Goal: Use online tool/utility: Utilize a website feature to perform a specific function

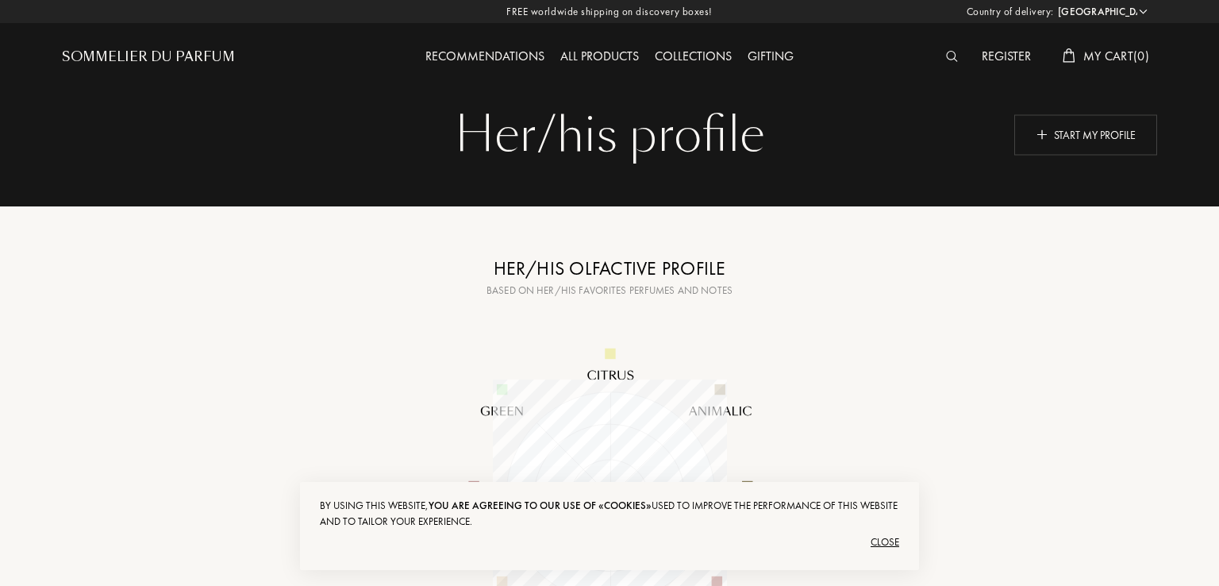
select select "UA"
click at [175, 48] on div "Sommelier du Parfum" at bounding box center [146, 57] width 173 height 19
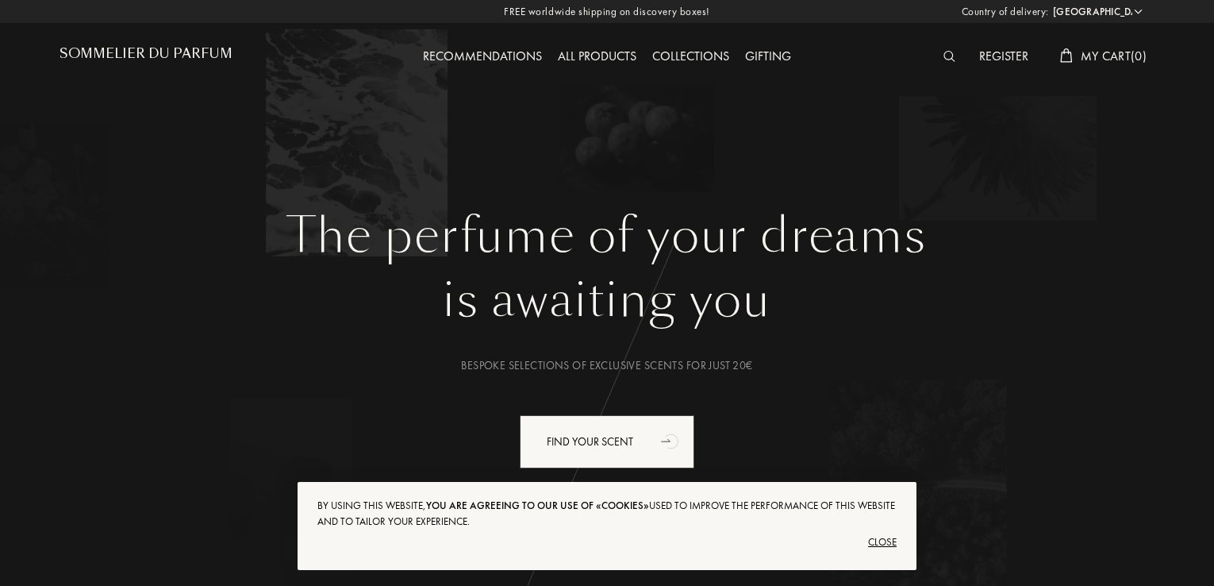
select select "UA"
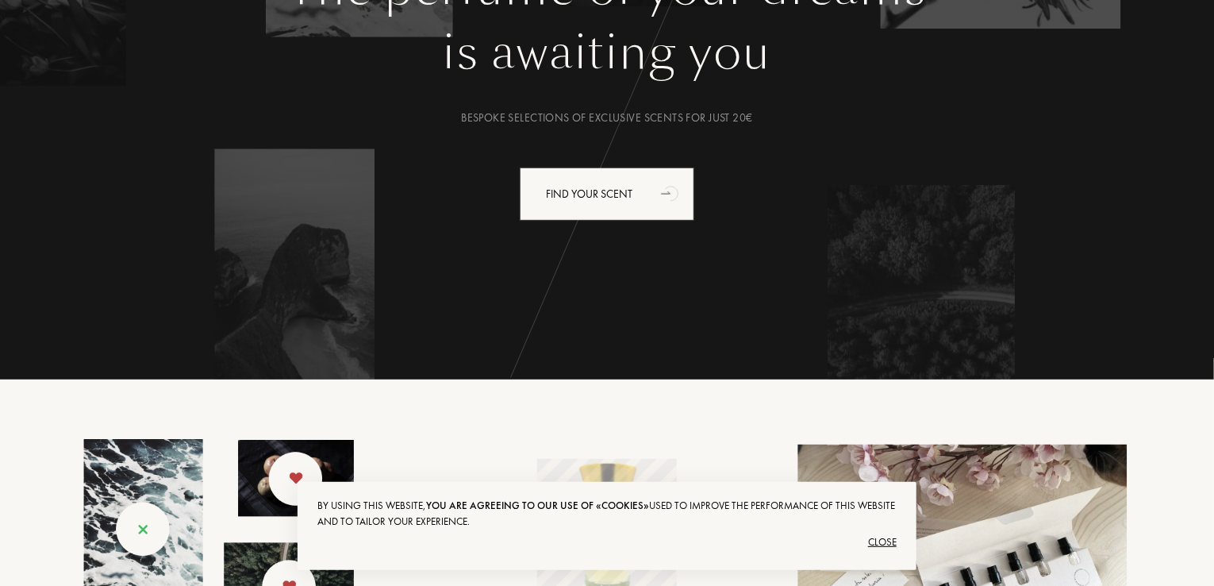
scroll to position [238, 0]
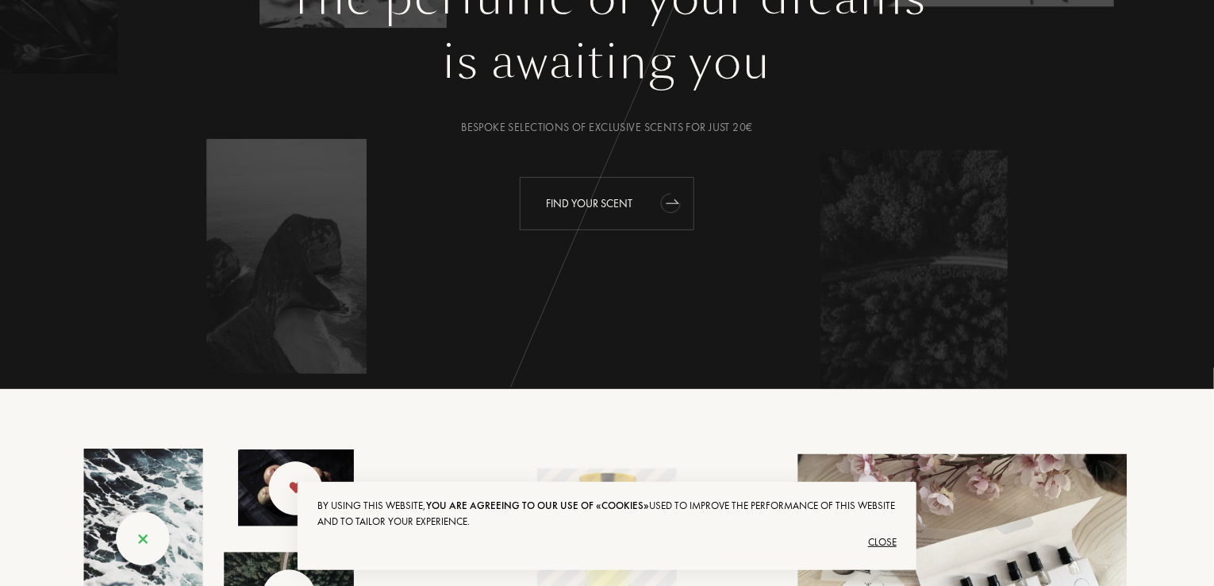
click at [609, 201] on div "Find your scent" at bounding box center [607, 203] width 175 height 53
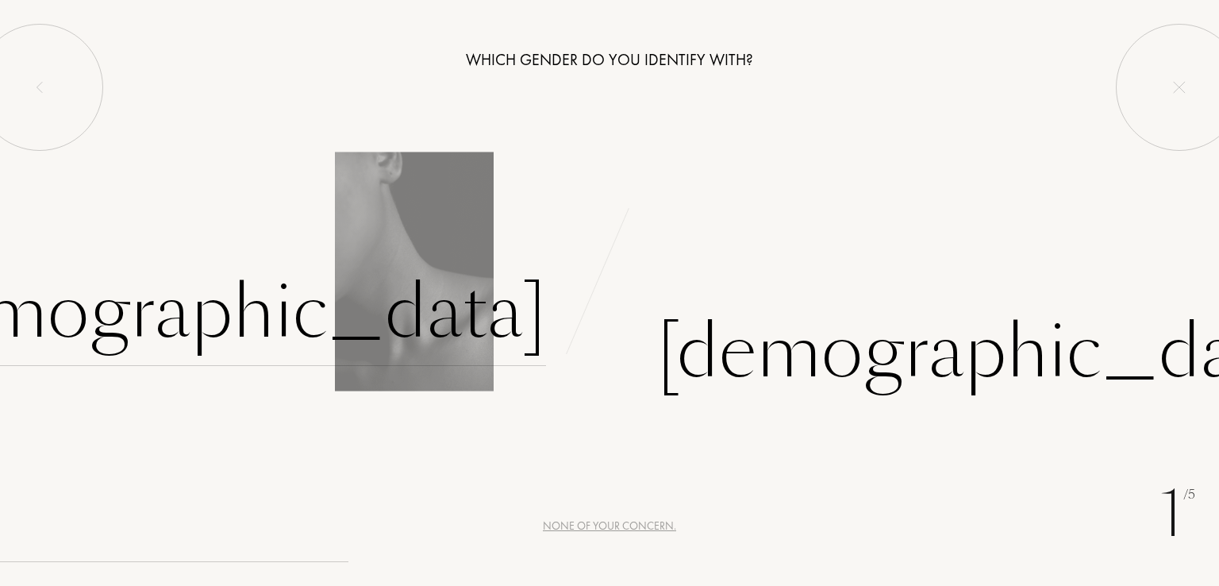
click at [430, 305] on div "[DEMOGRAPHIC_DATA]" at bounding box center [214, 312] width 663 height 107
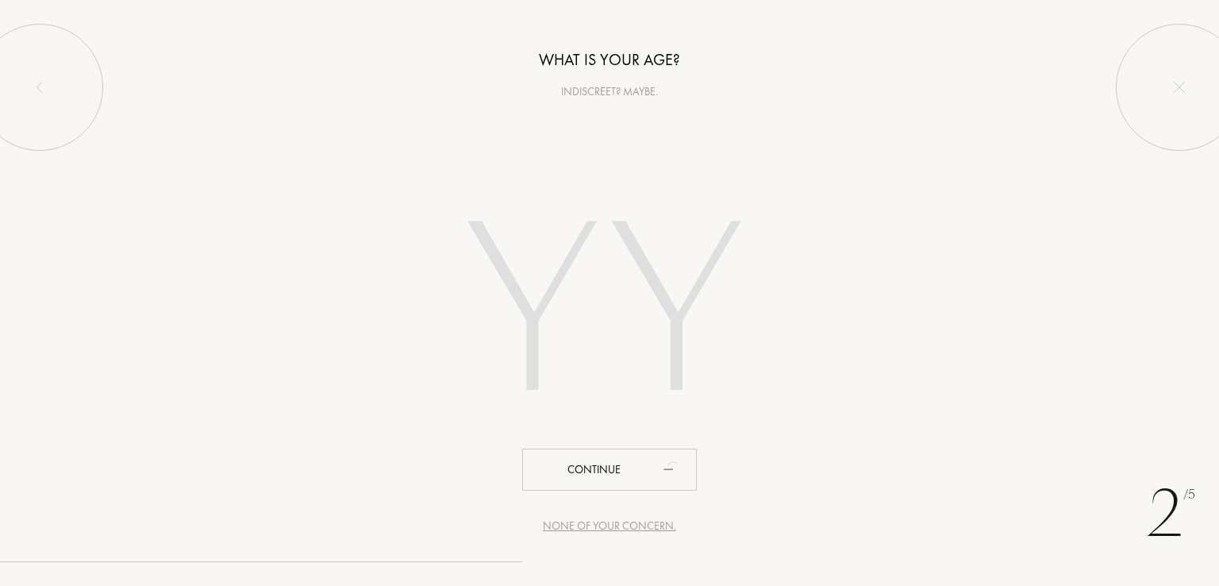
click at [581, 274] on input "number" at bounding box center [609, 316] width 452 height 321
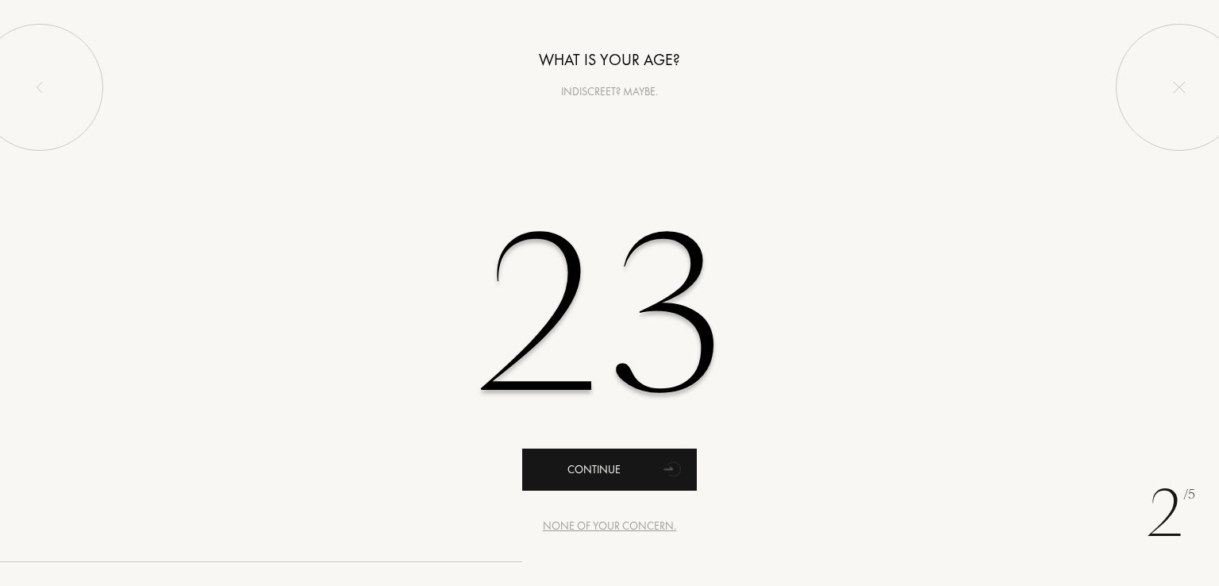
type input "23"
click at [598, 473] on div "Continue" at bounding box center [609, 469] width 175 height 42
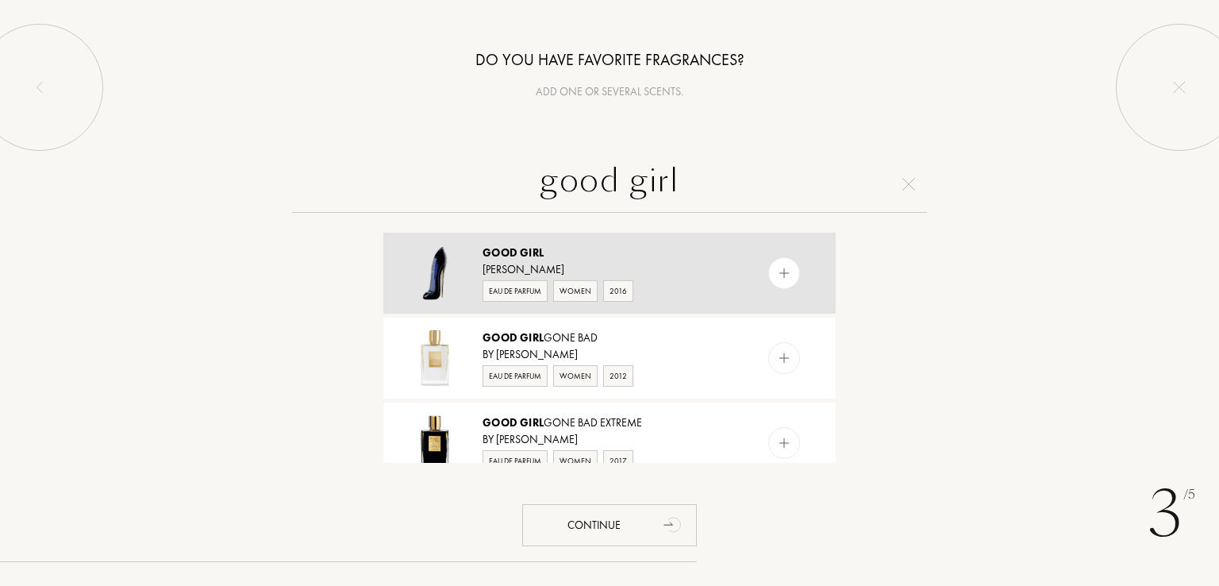
type input "good girl"
click at [608, 255] on div "Good Girl" at bounding box center [609, 252] width 252 height 17
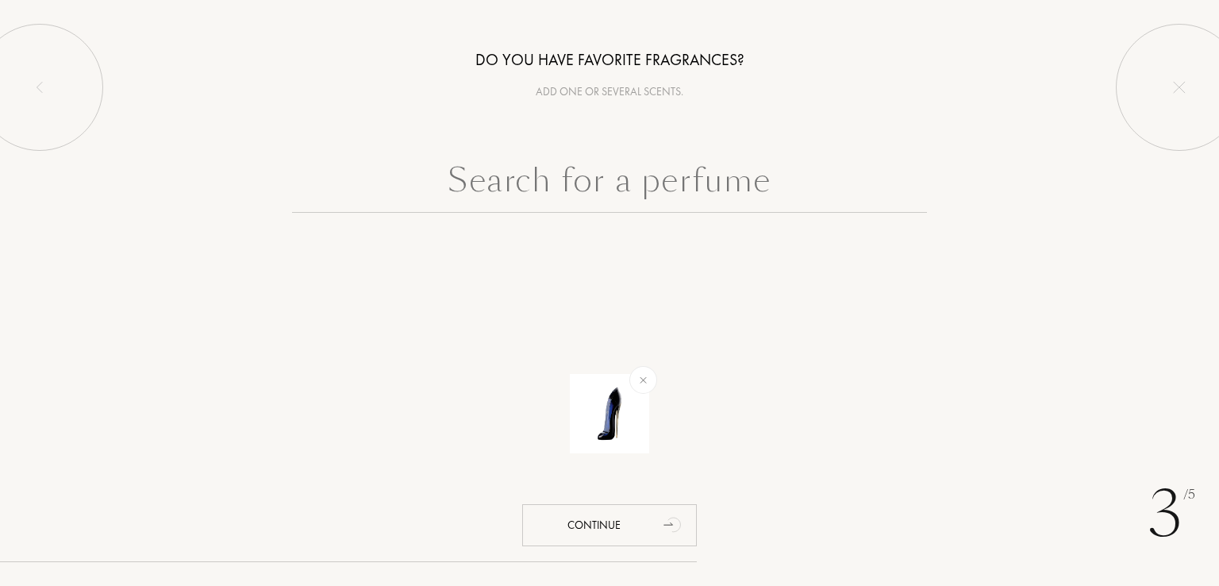
click at [614, 180] on input "text" at bounding box center [609, 184] width 635 height 57
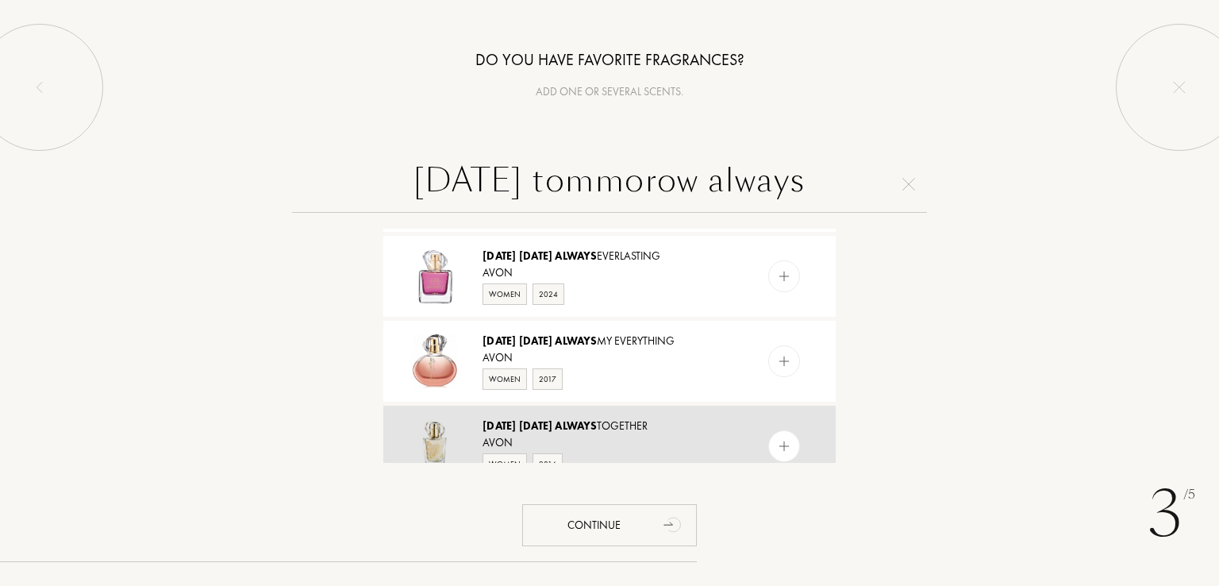
scroll to position [714, 0]
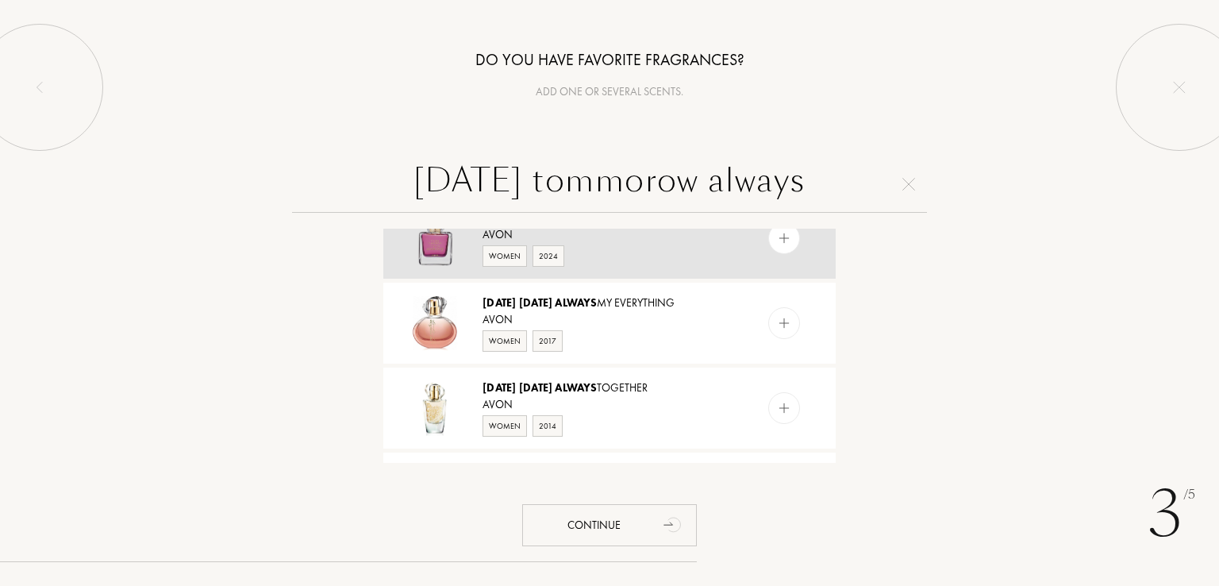
type input "today tommorow always"
click at [633, 243] on div "Avon" at bounding box center [609, 234] width 252 height 17
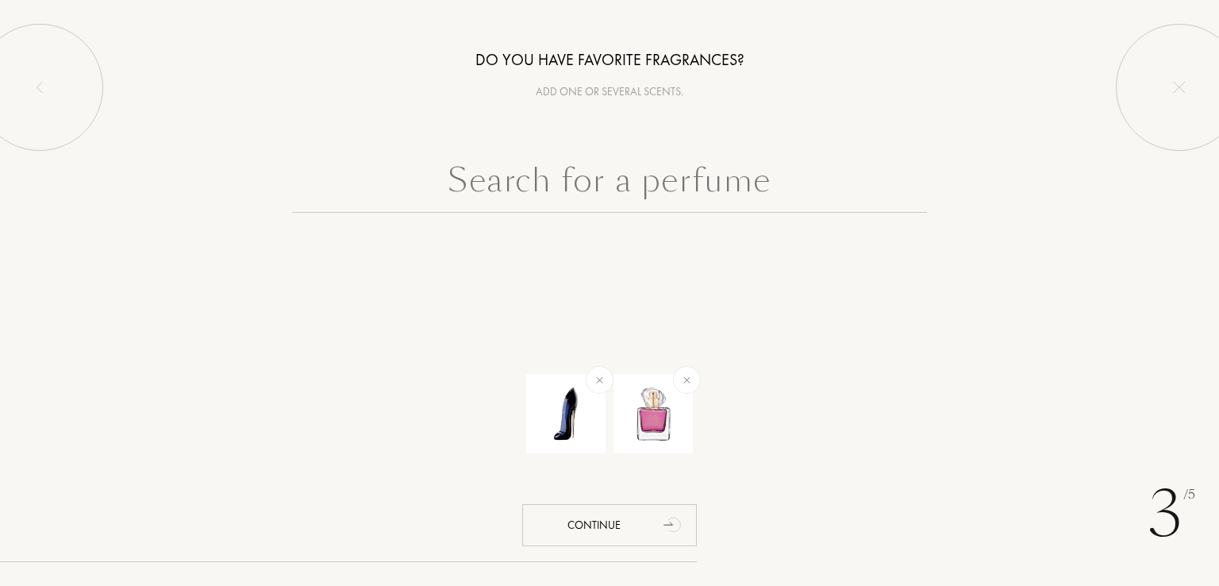
click at [638, 183] on input "text" at bounding box center [609, 184] width 635 height 57
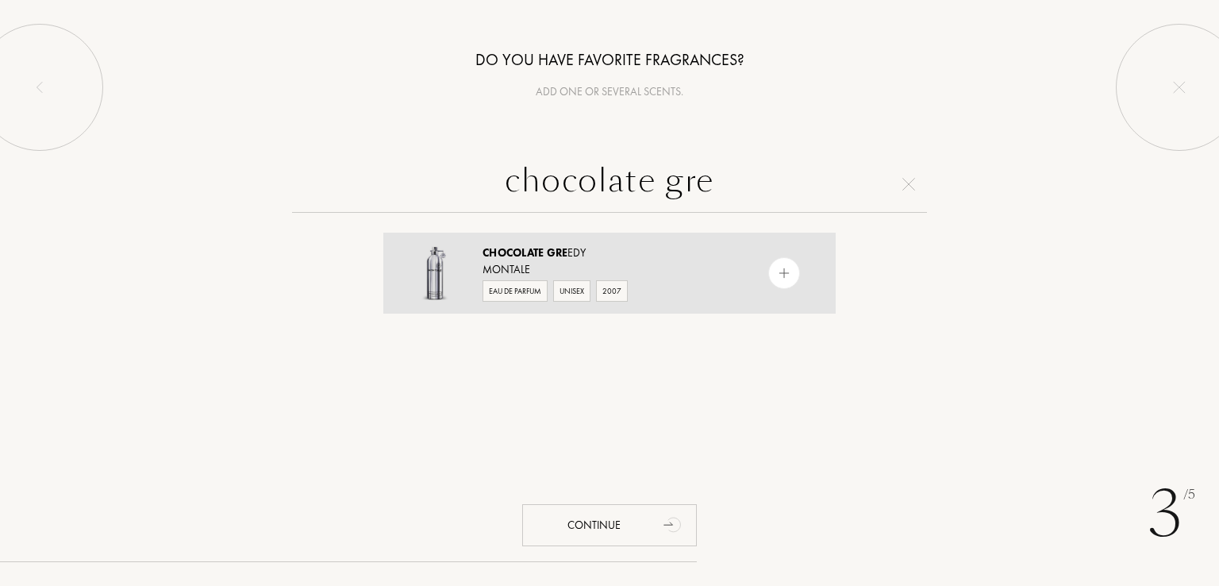
type input "chocolate gre"
click at [597, 261] on div "Montale" at bounding box center [609, 269] width 252 height 17
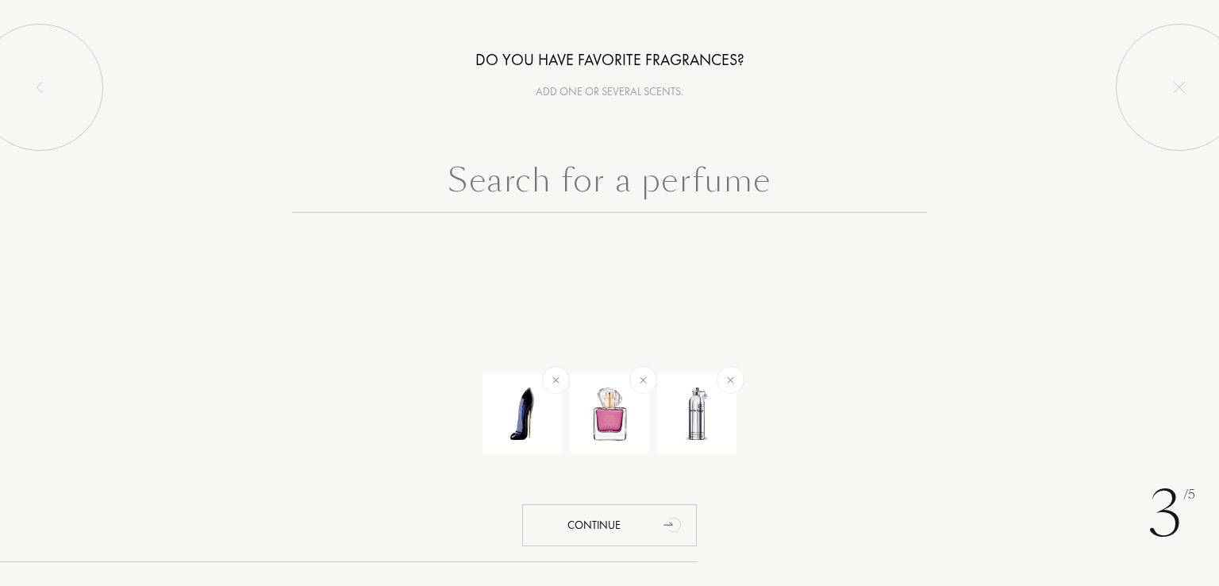
click at [646, 179] on input "text" at bounding box center [609, 184] width 635 height 57
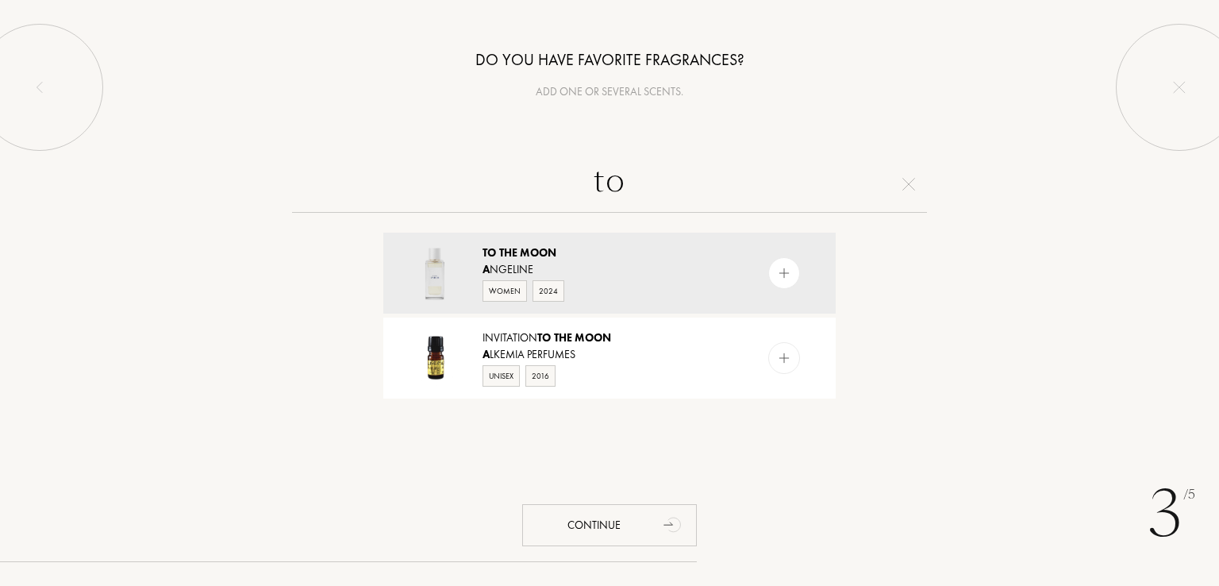
type input "t"
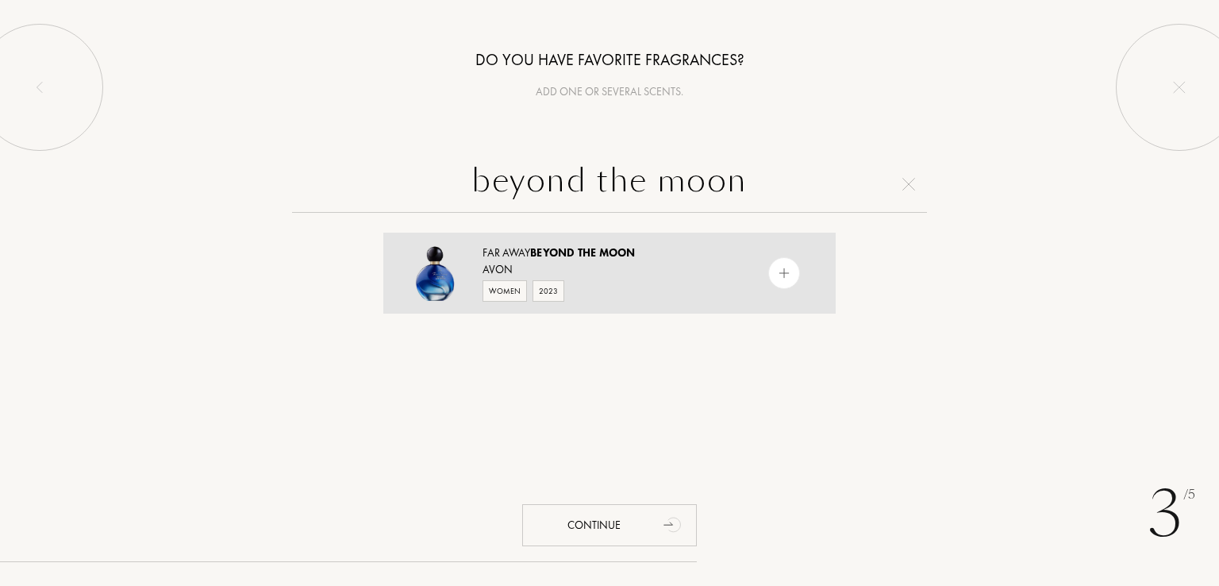
type input "beyond the moon"
click at [610, 256] on span "Moon" at bounding box center [617, 252] width 37 height 14
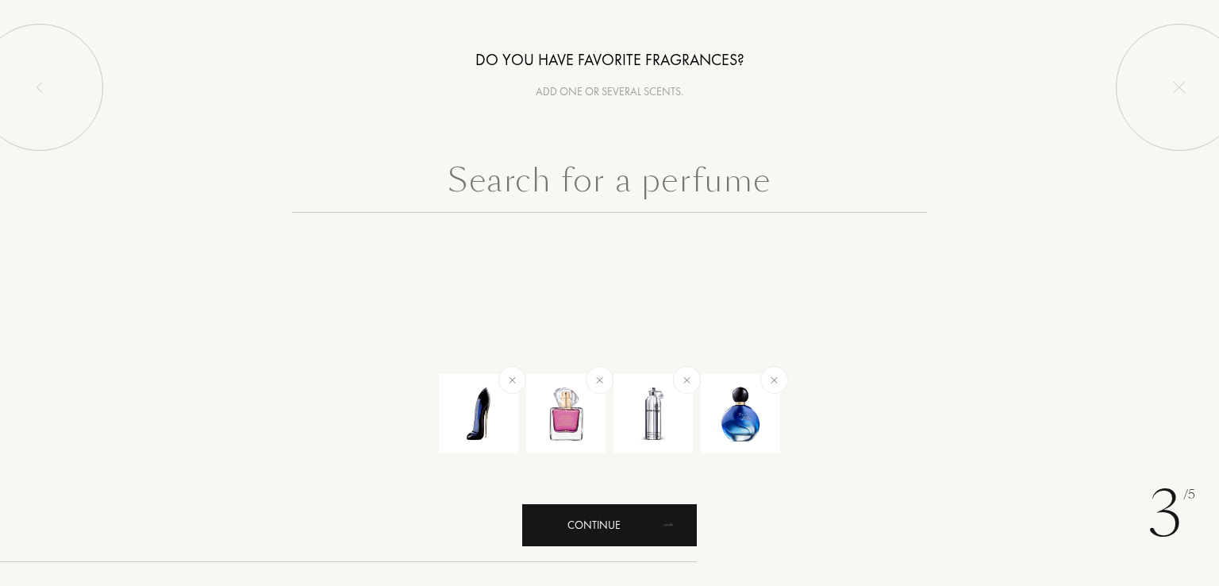
click at [598, 523] on div "Continue" at bounding box center [609, 525] width 175 height 42
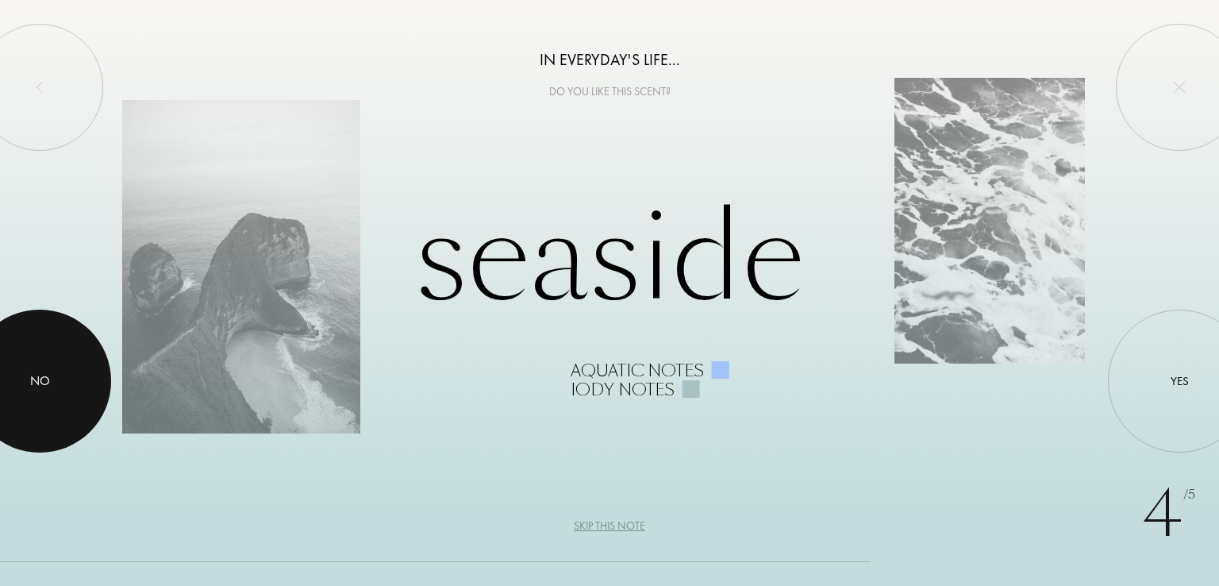
click at [31, 364] on div at bounding box center [39, 381] width 143 height 143
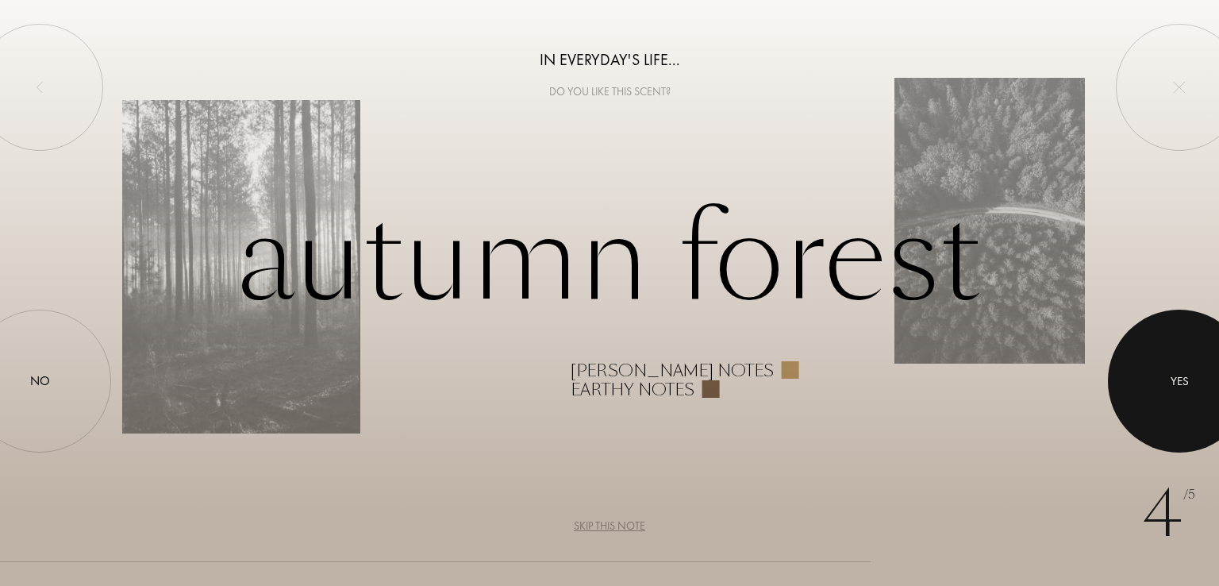
click at [1178, 373] on div "Yes" at bounding box center [1180, 380] width 18 height 18
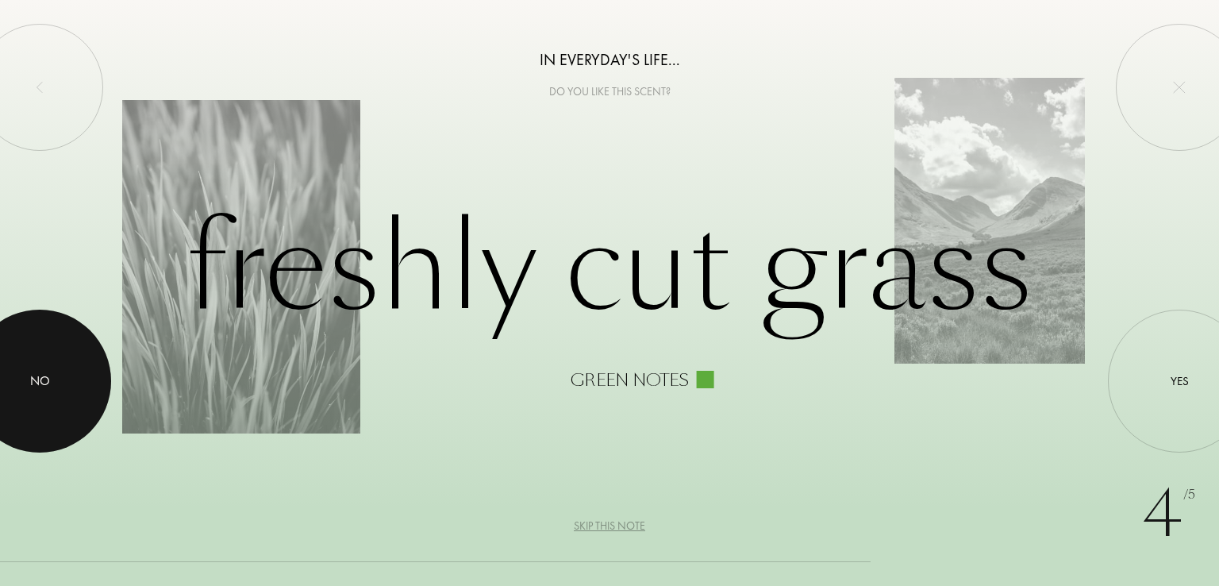
click at [43, 369] on div at bounding box center [39, 381] width 143 height 143
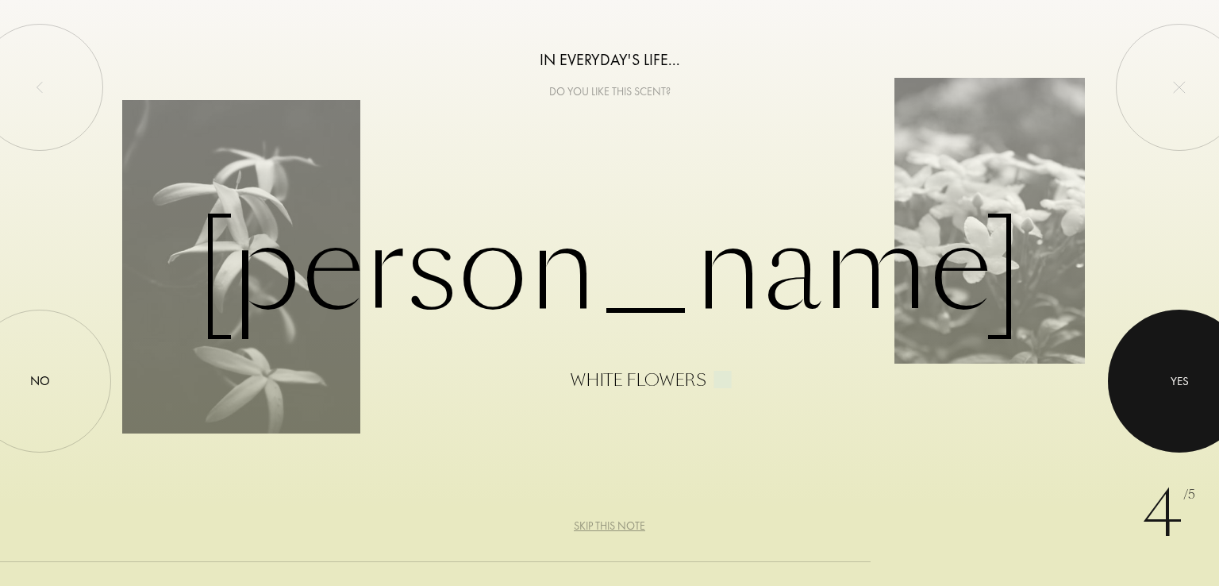
click at [1187, 378] on div "Yes" at bounding box center [1180, 380] width 18 height 18
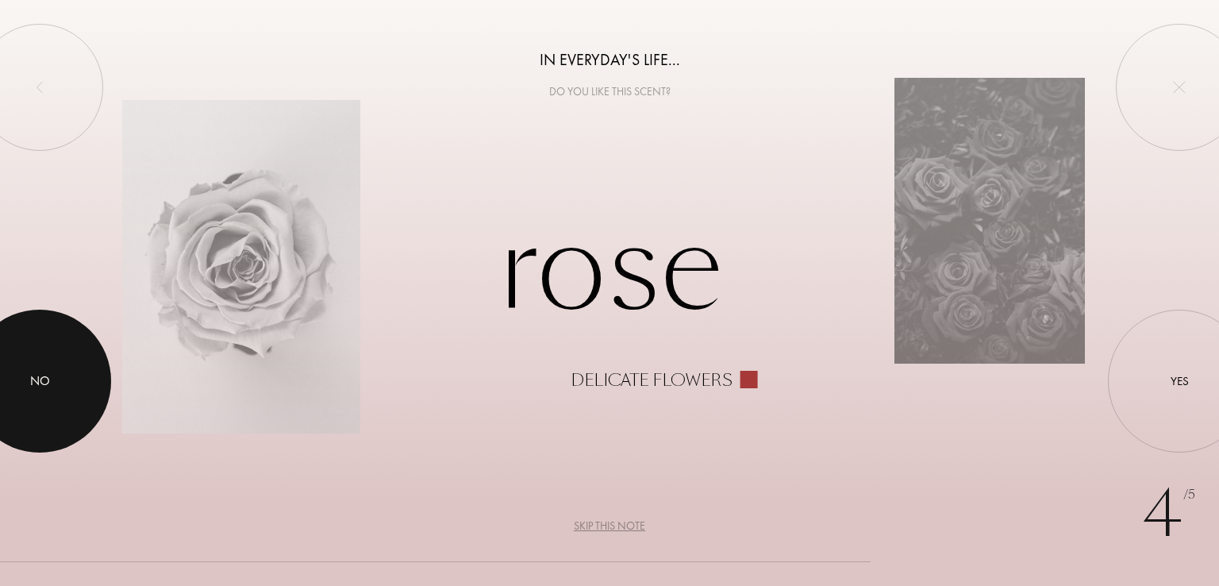
click at [36, 373] on div "No" at bounding box center [40, 380] width 20 height 19
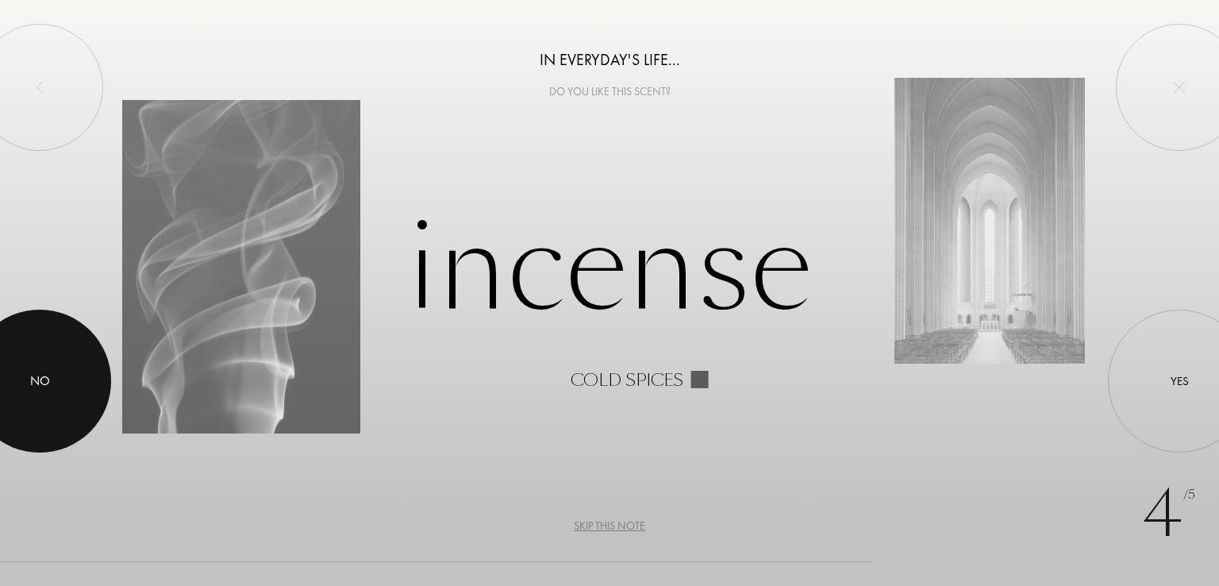
click at [35, 382] on div "No" at bounding box center [40, 380] width 20 height 19
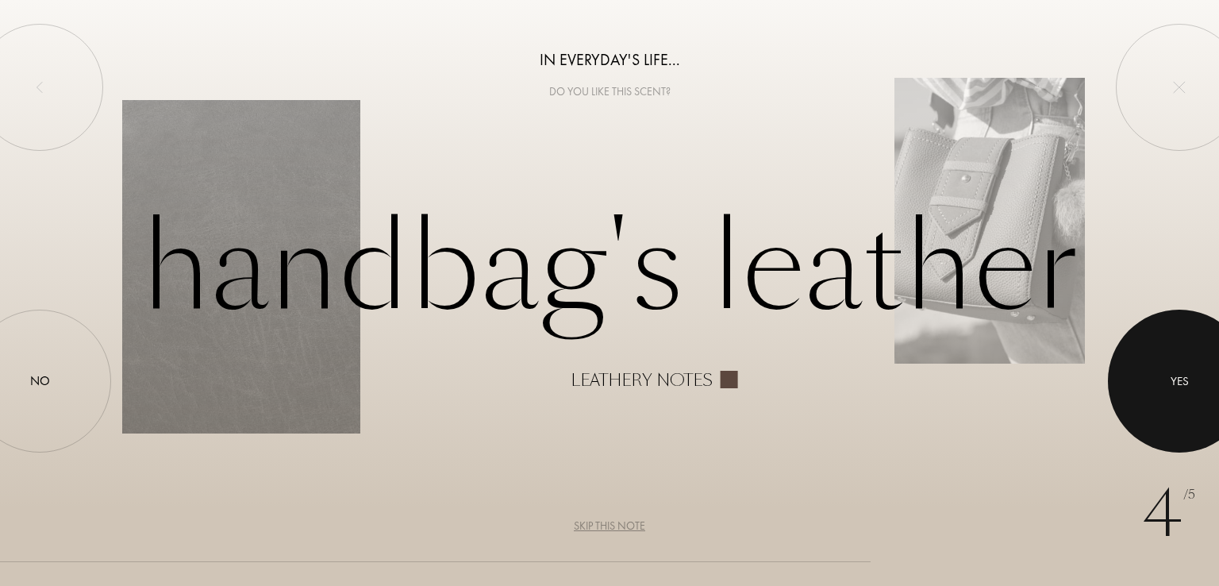
click at [1165, 367] on div at bounding box center [1179, 381] width 143 height 143
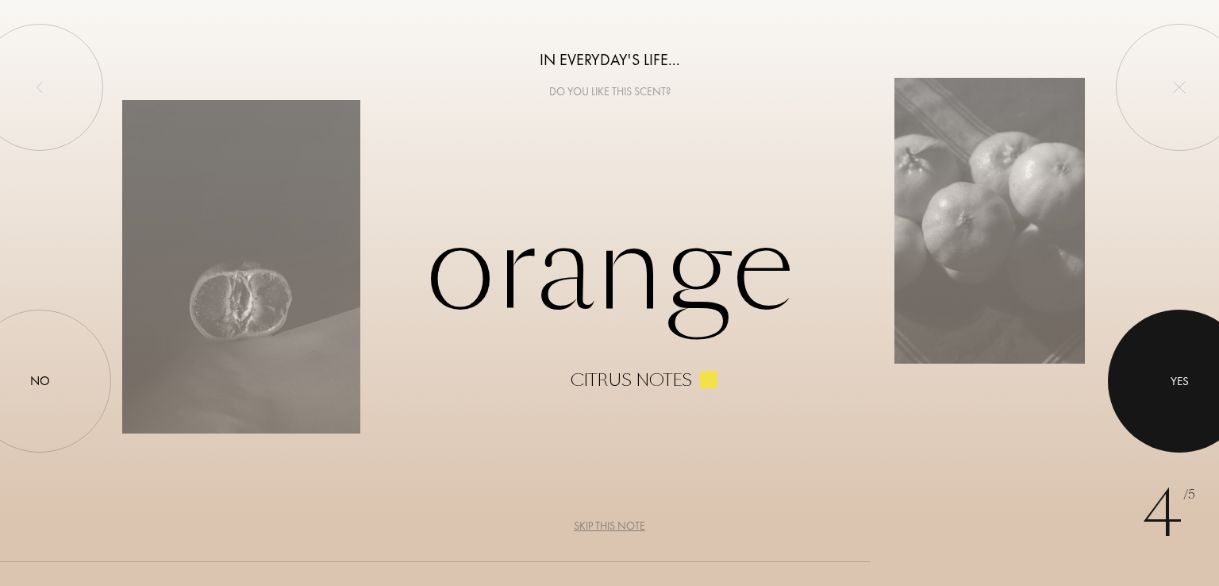
click at [1177, 379] on div "Yes" at bounding box center [1180, 380] width 18 height 18
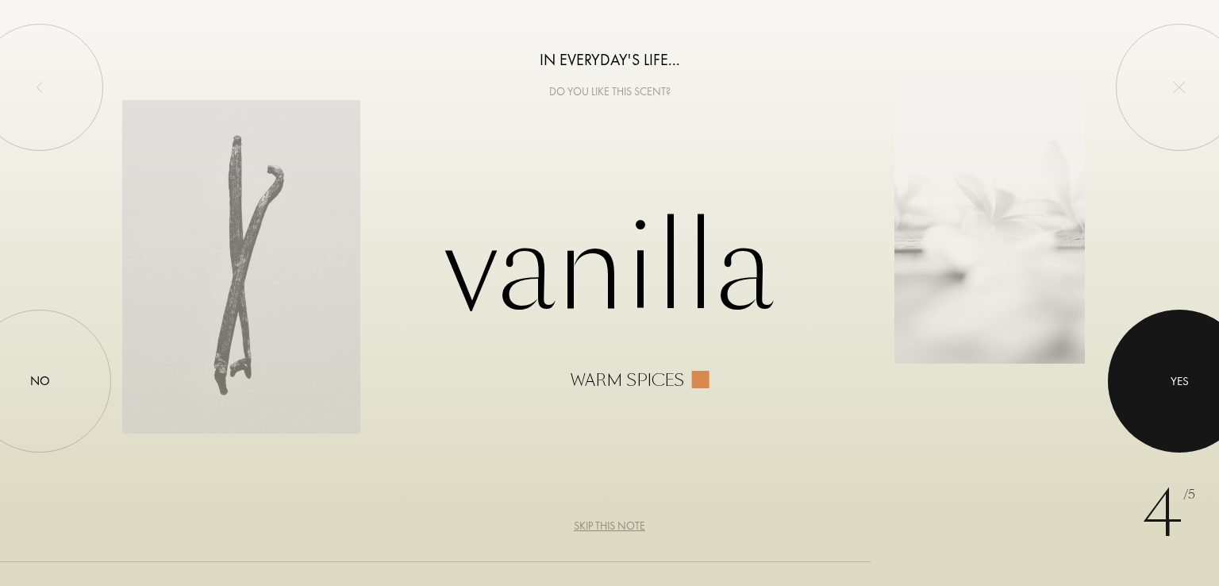
click at [1175, 370] on div at bounding box center [1179, 381] width 143 height 143
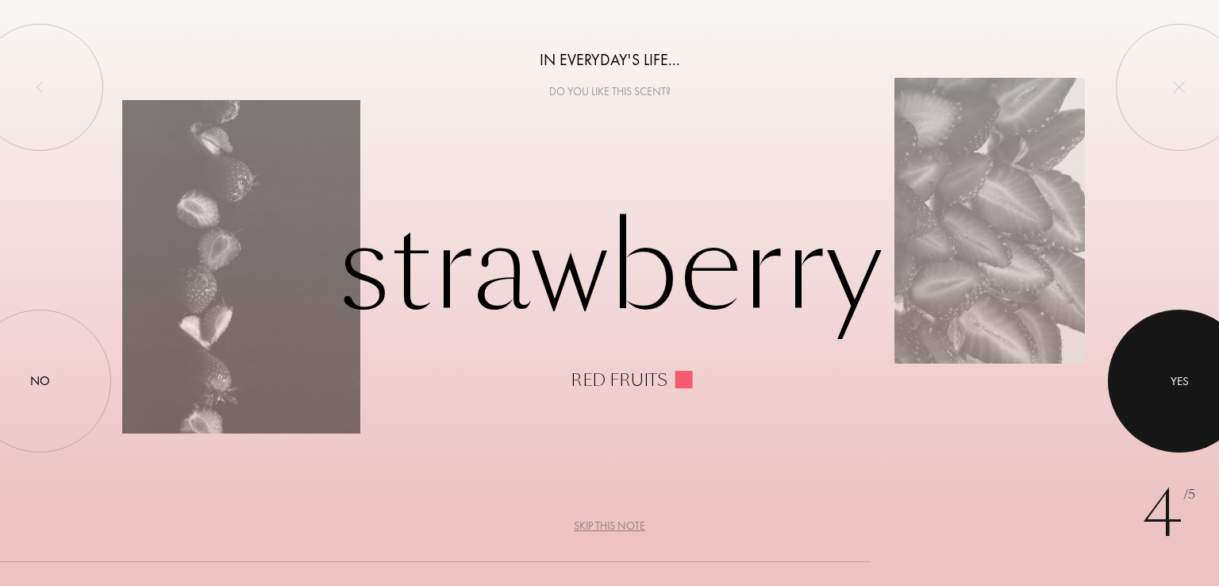
click at [1179, 371] on div "Yes" at bounding box center [1180, 380] width 18 height 18
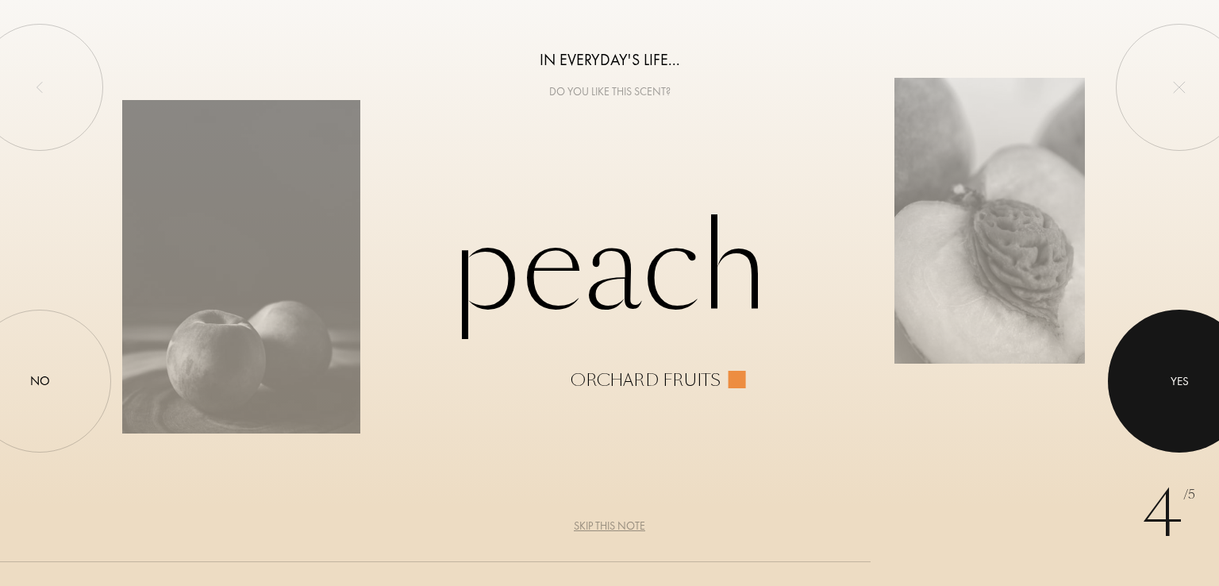
click at [1171, 376] on div "Yes" at bounding box center [1180, 380] width 18 height 18
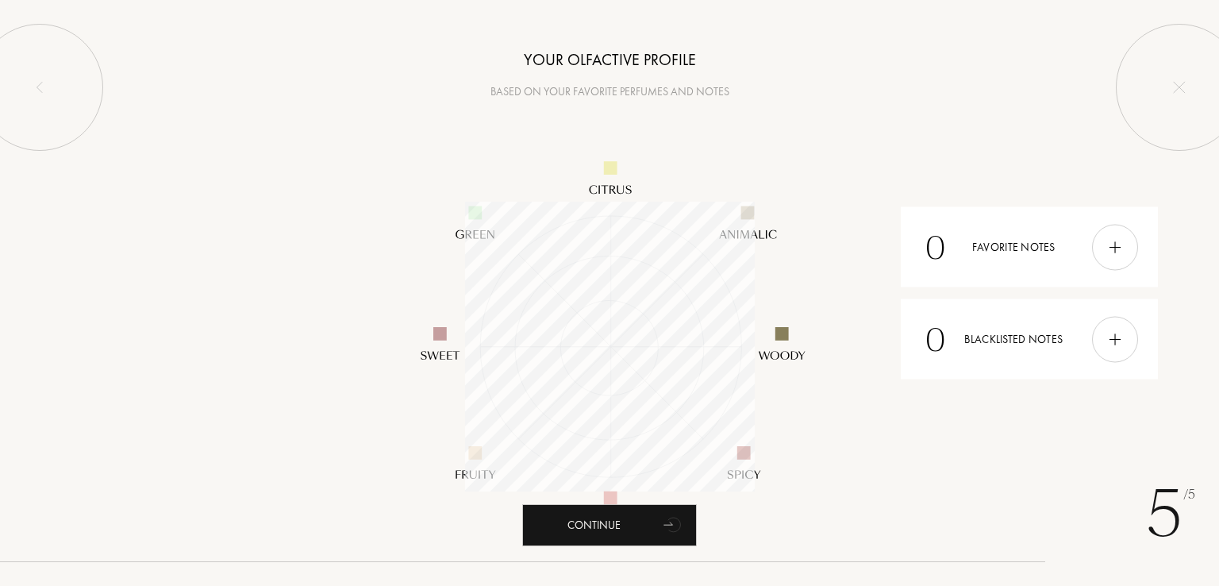
scroll to position [290, 290]
click at [1105, 240] on div at bounding box center [1115, 247] width 46 height 46
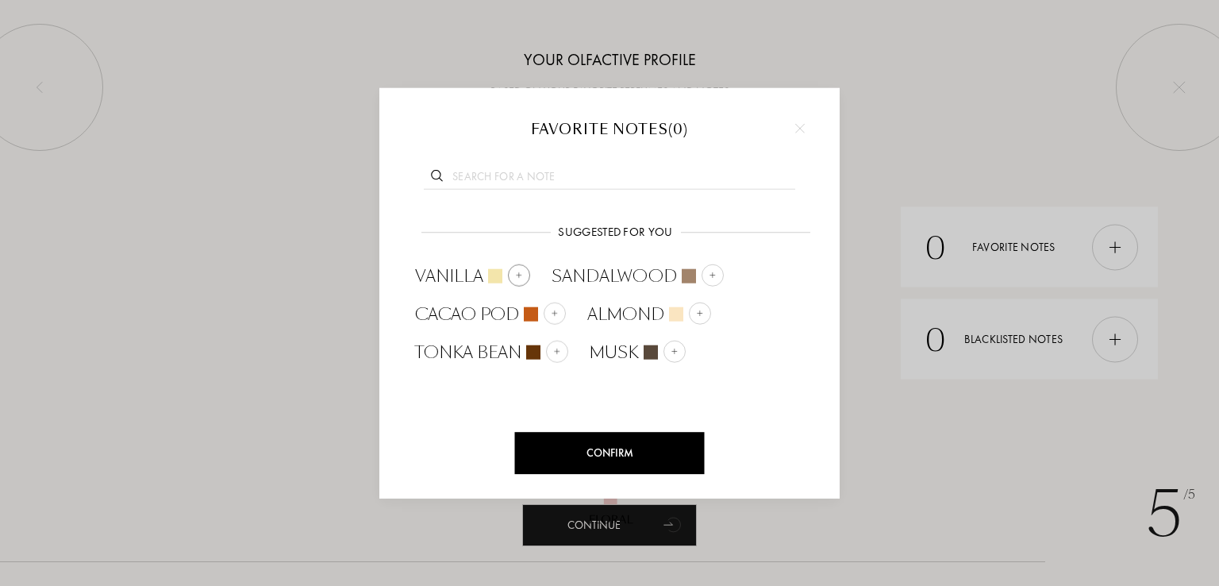
click at [515, 274] on img at bounding box center [519, 275] width 8 height 8
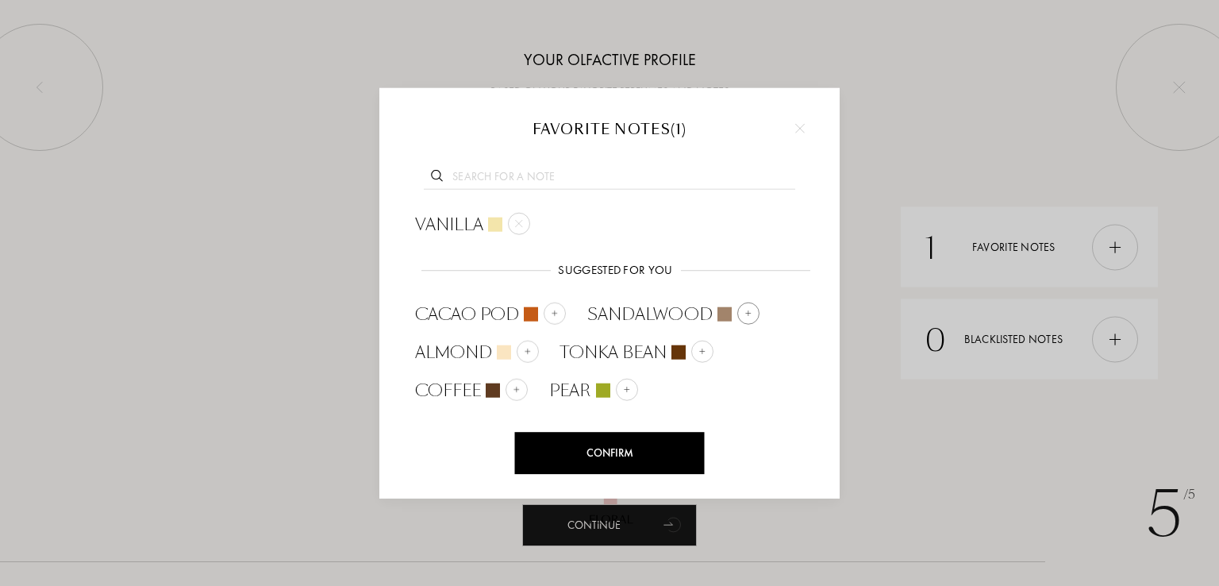
click at [744, 315] on img at bounding box center [748, 314] width 8 height 8
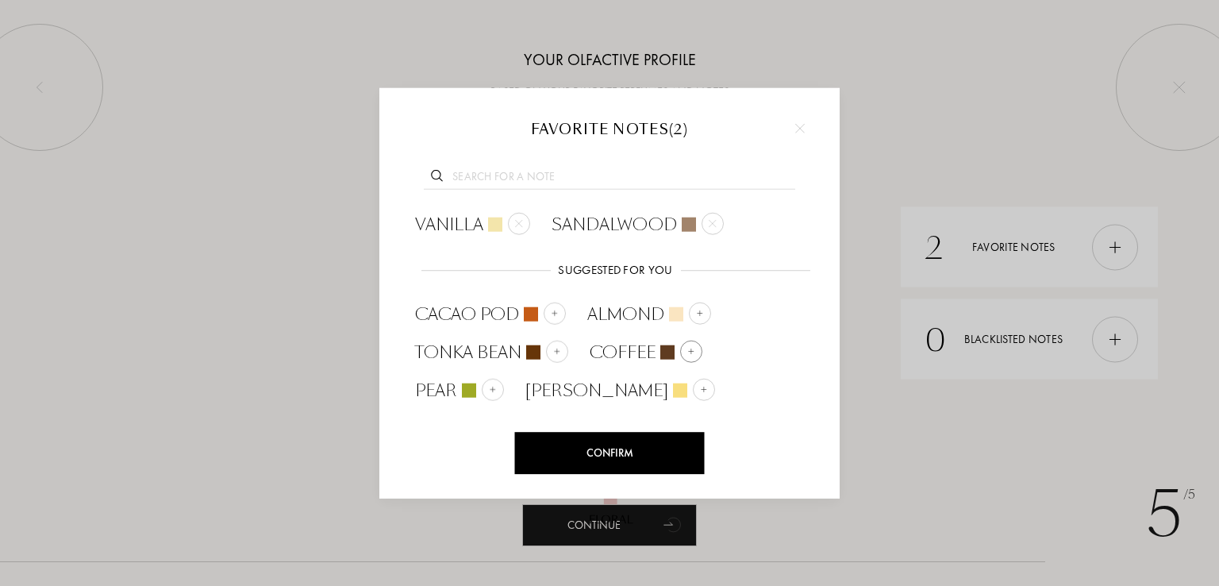
click at [683, 350] on div at bounding box center [691, 351] width 22 height 22
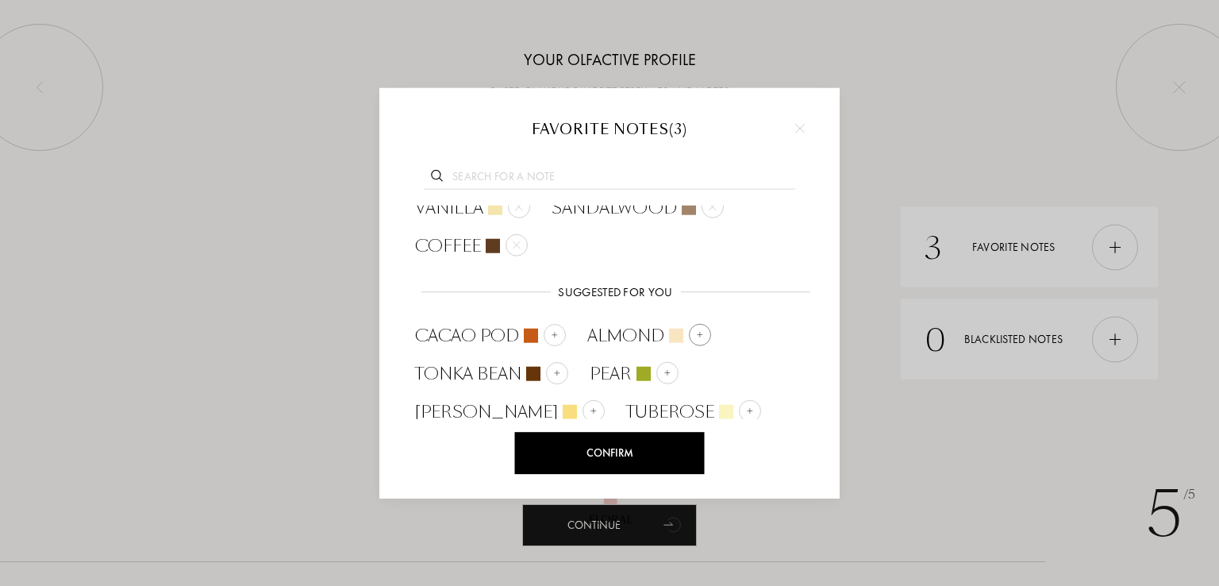
scroll to position [22, 0]
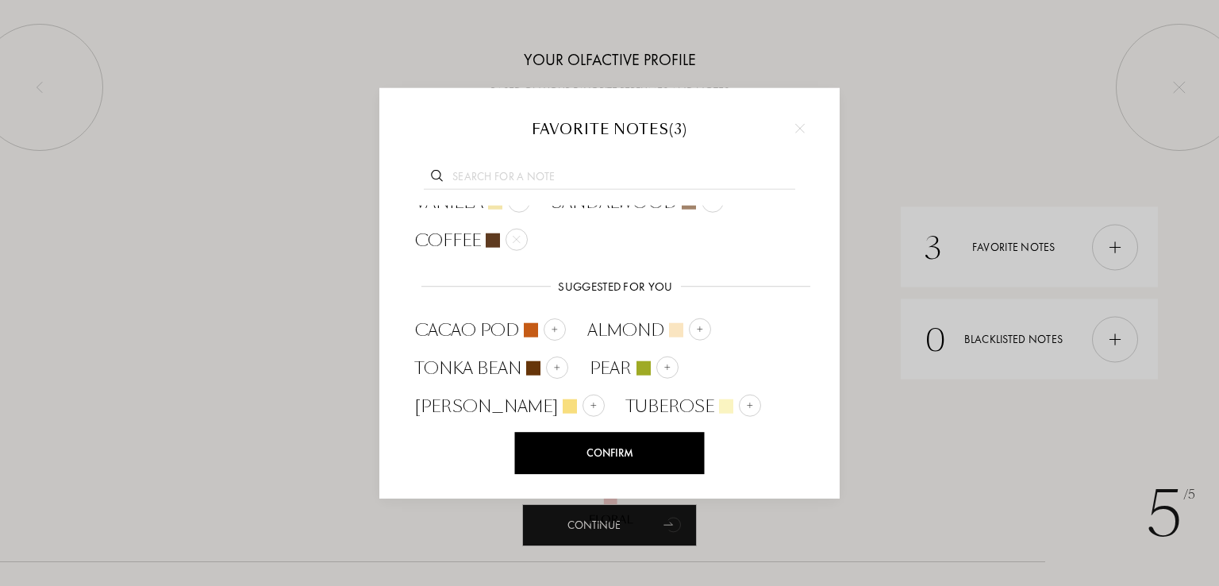
click at [626, 448] on div "Confirm" at bounding box center [610, 453] width 190 height 42
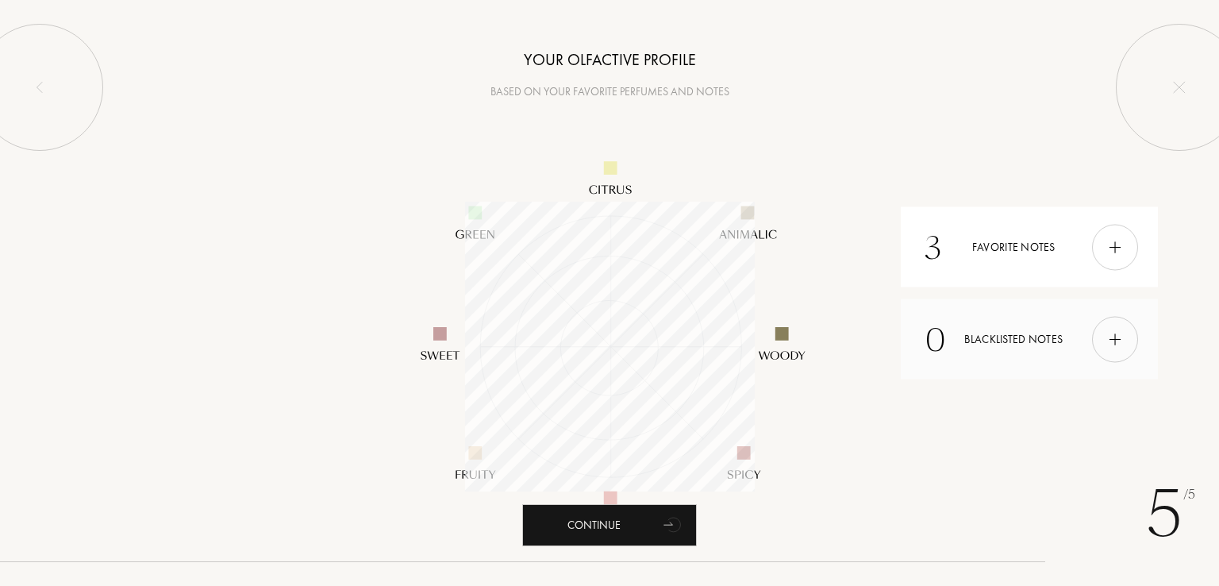
click at [1125, 331] on div at bounding box center [1115, 339] width 46 height 46
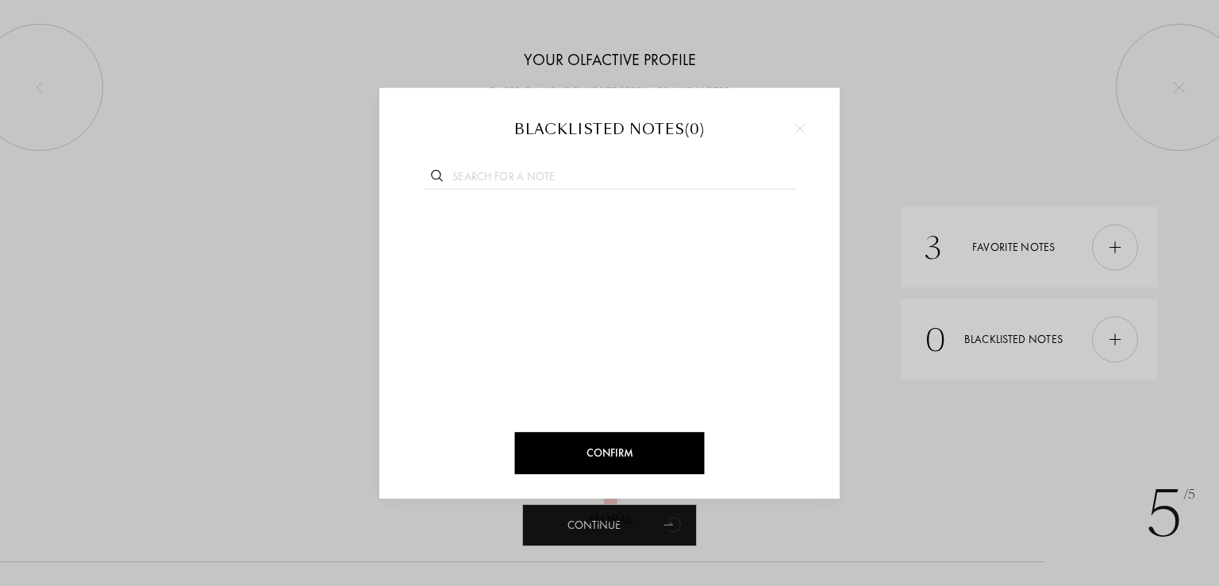
click at [928, 201] on div at bounding box center [609, 293] width 1219 height 586
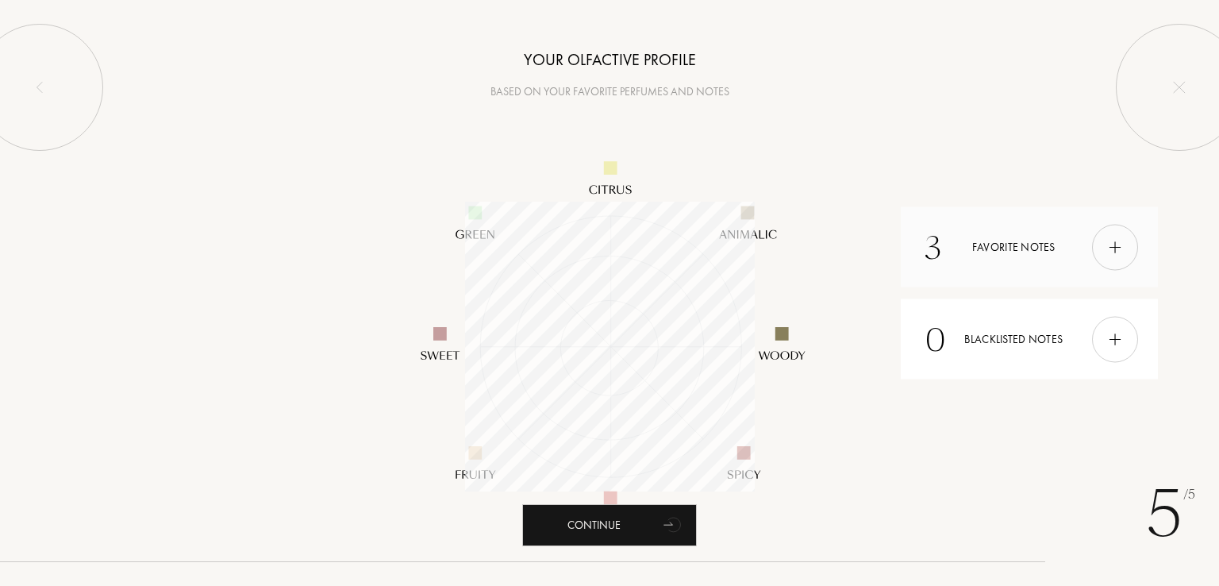
click at [1118, 237] on div at bounding box center [1115, 247] width 46 height 46
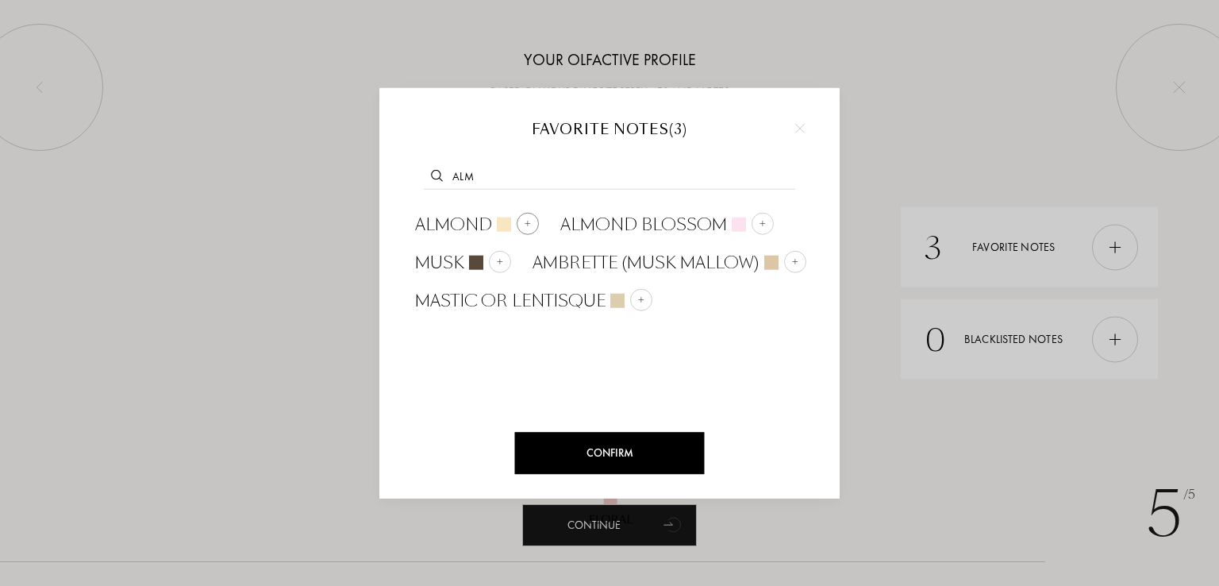
type input "alm"
click at [525, 214] on div at bounding box center [528, 223] width 22 height 22
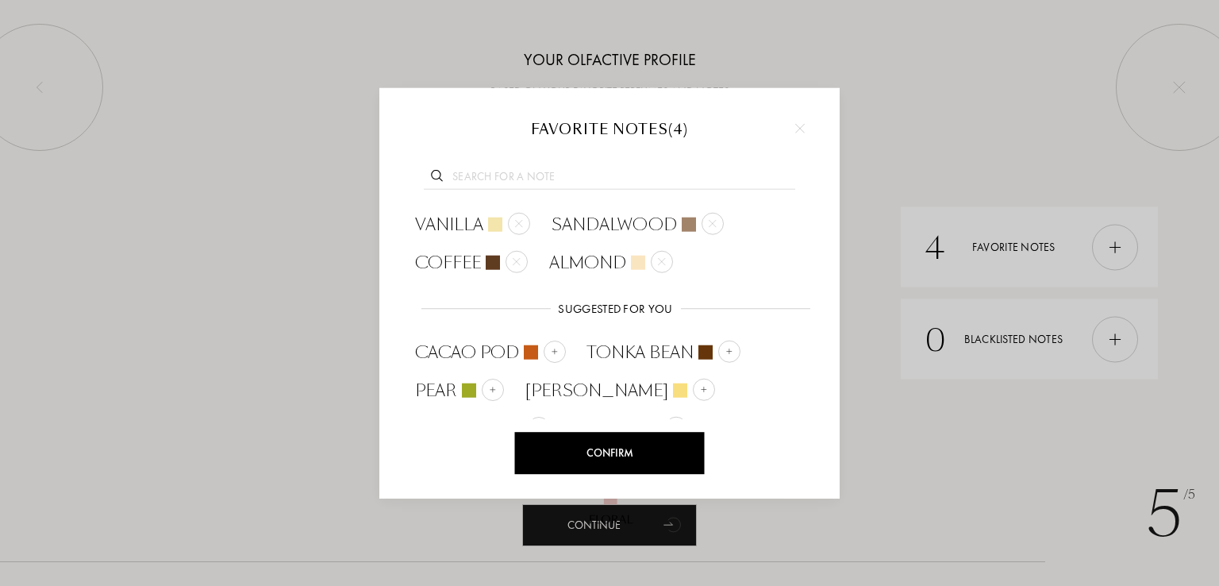
click at [533, 170] on input "text" at bounding box center [609, 177] width 371 height 21
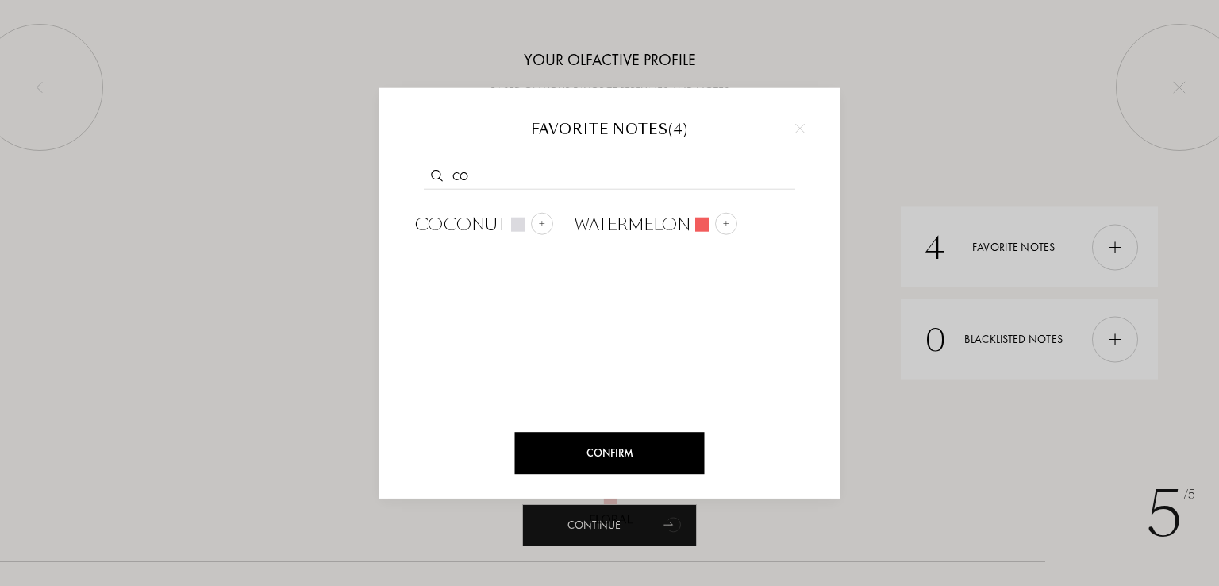
type input "c"
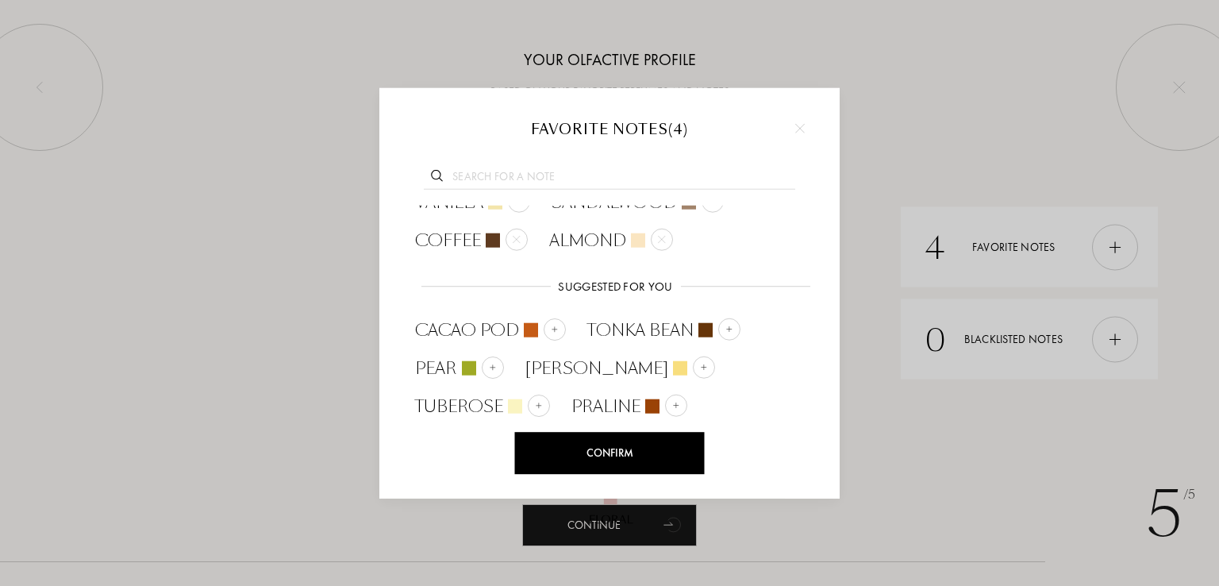
click at [610, 449] on div "Confirm" at bounding box center [610, 453] width 190 height 42
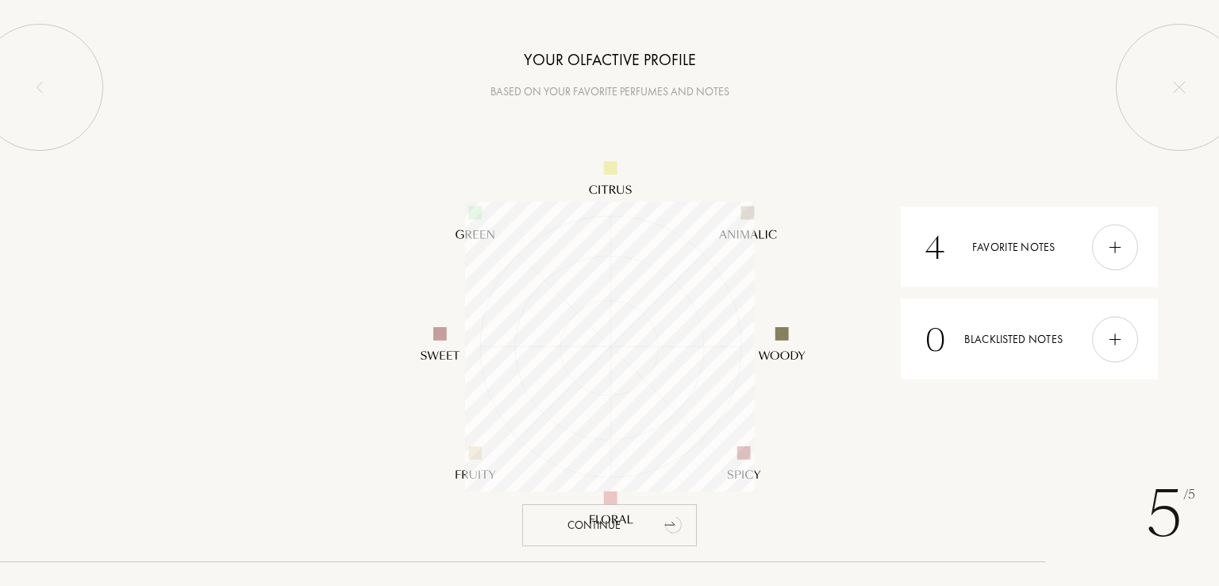
click at [600, 531] on div "Continue" at bounding box center [609, 525] width 175 height 42
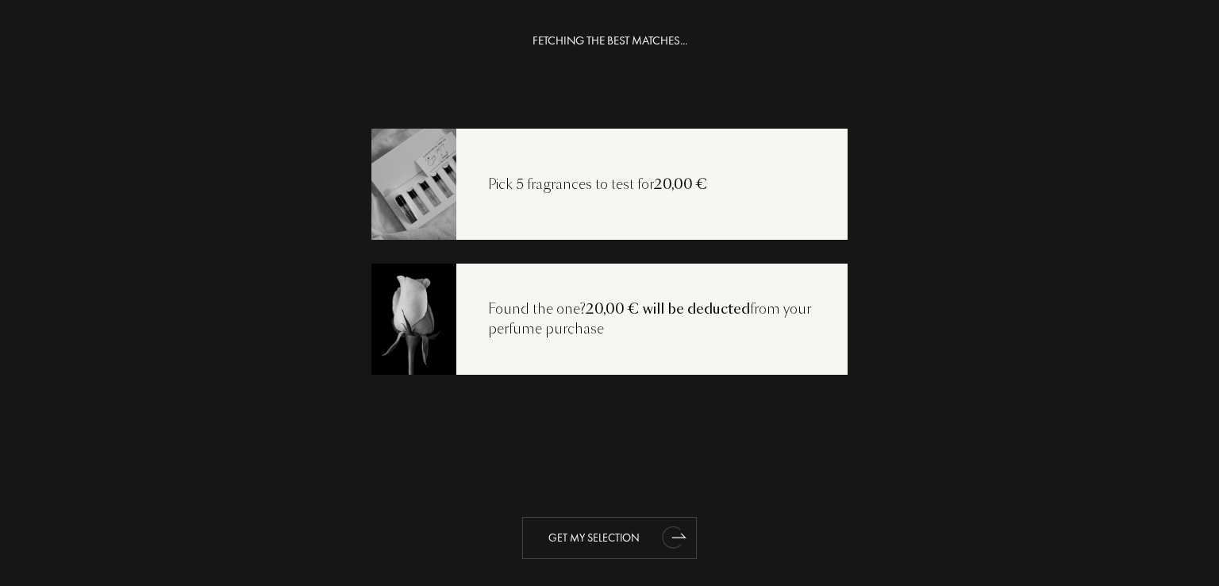
click at [601, 534] on div "Get my selection" at bounding box center [609, 538] width 175 height 42
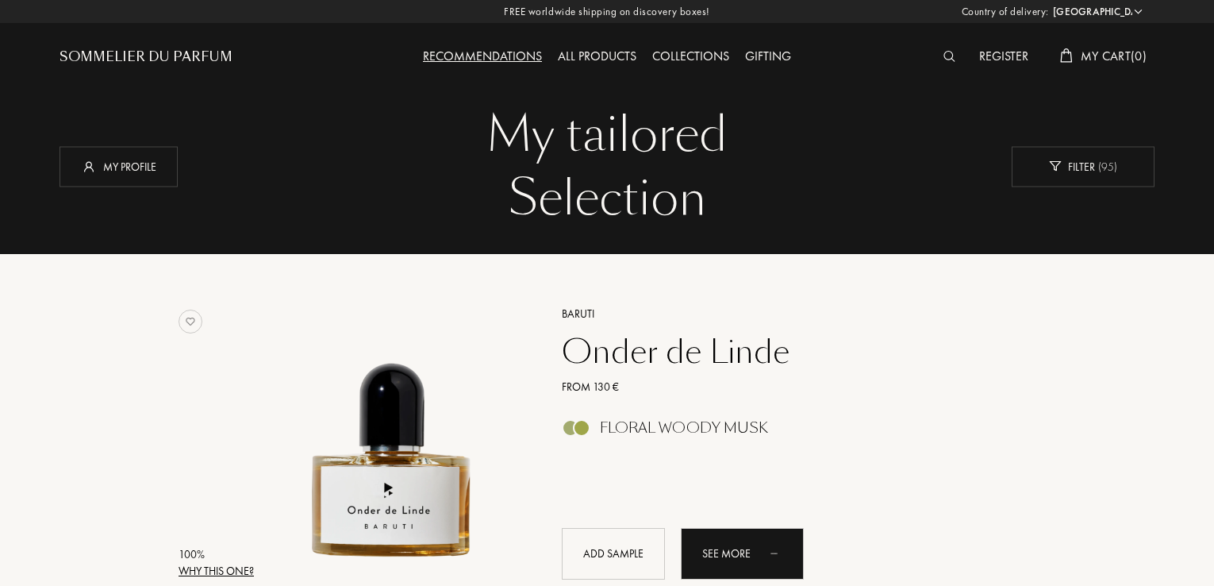
select select "UA"
click at [129, 163] on div "My profile" at bounding box center [119, 166] width 118 height 40
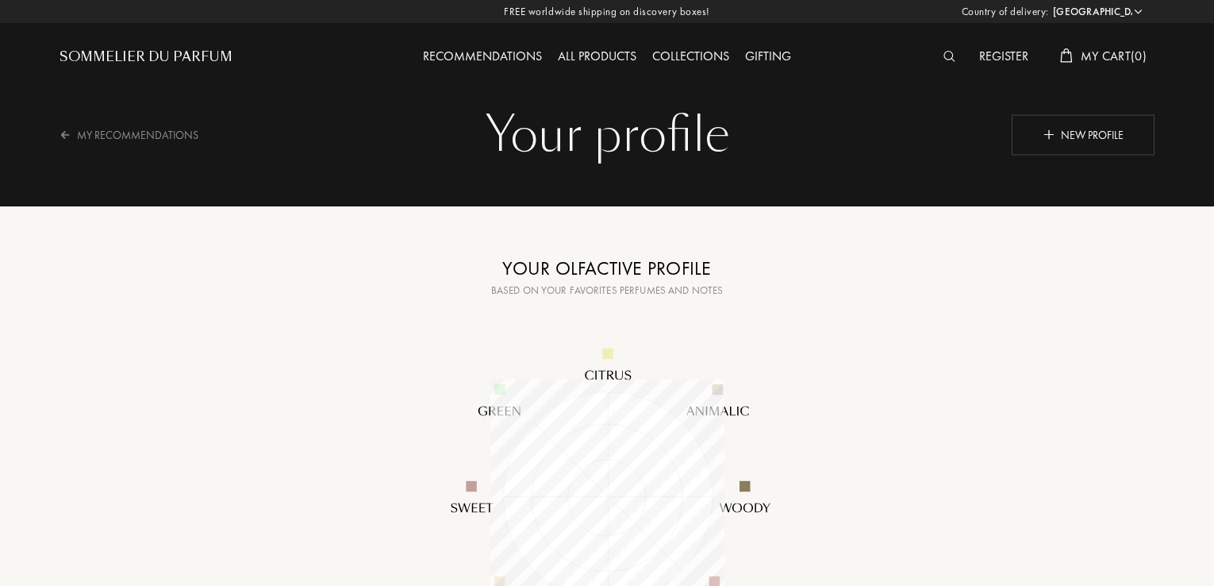
select select "UA"
click at [879, 307] on div "Your profile Your profile New profile My Recommendations Copied ! Your olfactiv…" at bounding box center [607, 547] width 1143 height 1095
